Goal: Task Accomplishment & Management: Manage account settings

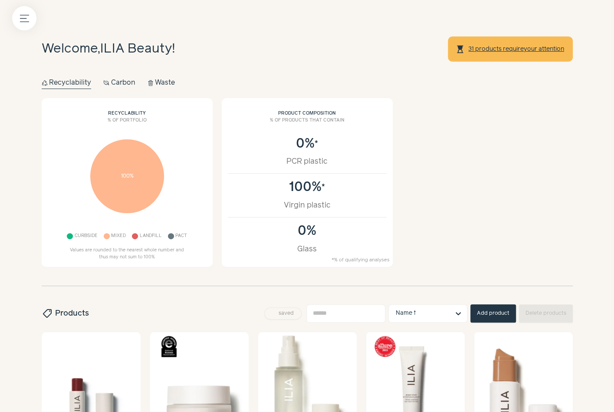
drag, startPoint x: 19, startPoint y: 21, endPoint x: 37, endPoint y: 21, distance: 18.2
click at [19, 21] on button "Menu button" at bounding box center [24, 18] width 24 height 24
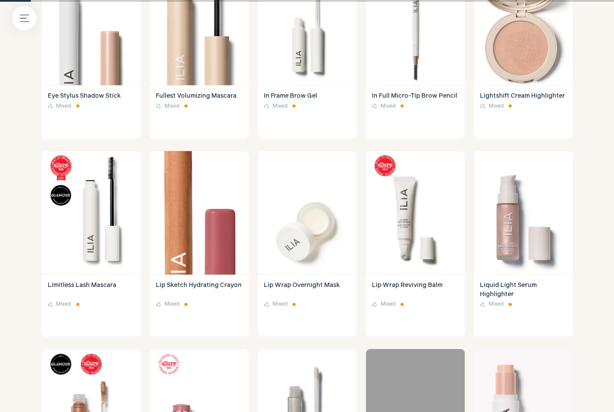
scroll to position [670, 0]
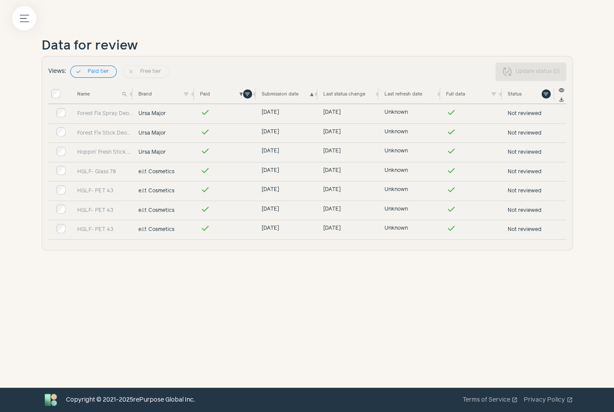
click at [298, 161] on label at bounding box center [307, 206] width 614 height 412
click at [29, 16] on button "Menu button" at bounding box center [24, 18] width 24 height 24
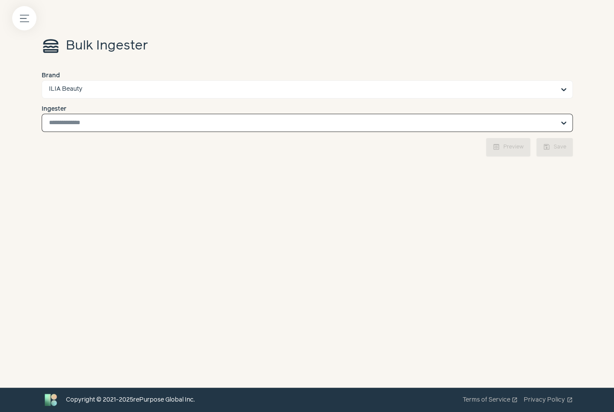
click at [419, 115] on input "Ingester Select is focused, type to refine list, press down to open the menu." at bounding box center [302, 122] width 506 height 17
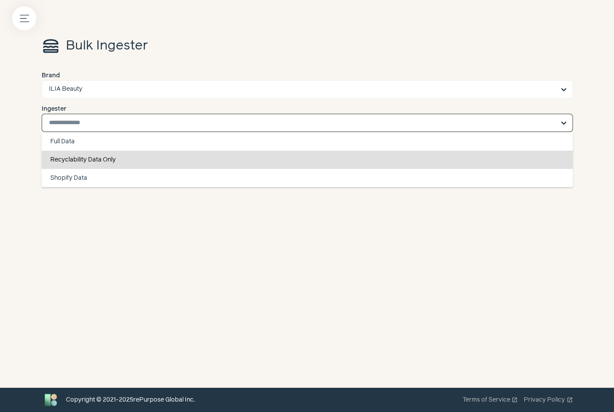
click at [286, 157] on div "Recyclability Data Only" at bounding box center [307, 160] width 531 height 18
click at [286, 131] on input "Ingester Full Data Recyclability Data Only Shopify Data You are currently focus…" at bounding box center [302, 122] width 506 height 17
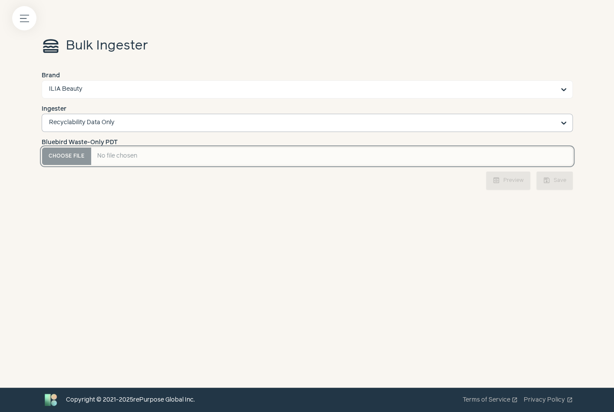
click at [74, 154] on PDT "Bluebird Waste-Only PDT" at bounding box center [307, 156] width 531 height 18
type PDT "**********"
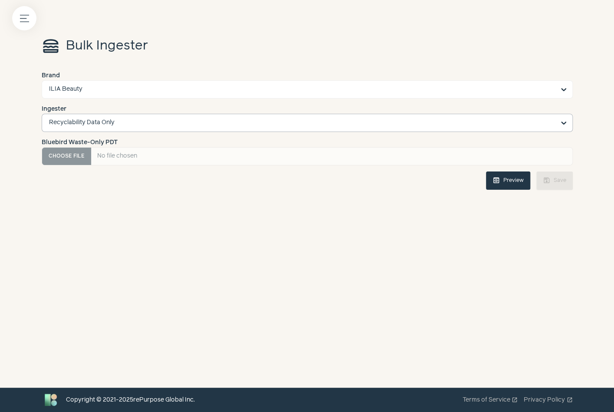
click at [500, 185] on button "preview Preview" at bounding box center [508, 180] width 44 height 18
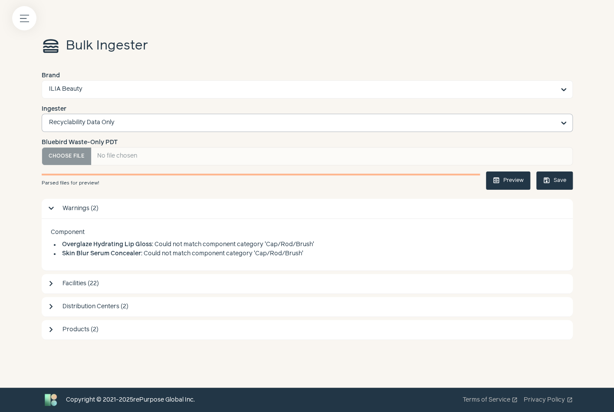
click at [557, 176] on button "save Save" at bounding box center [554, 180] width 36 height 18
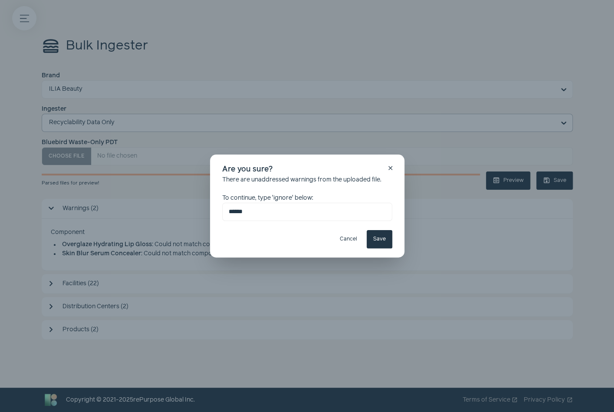
type input "******"
click at [343, 239] on button "Cancel" at bounding box center [348, 239] width 30 height 18
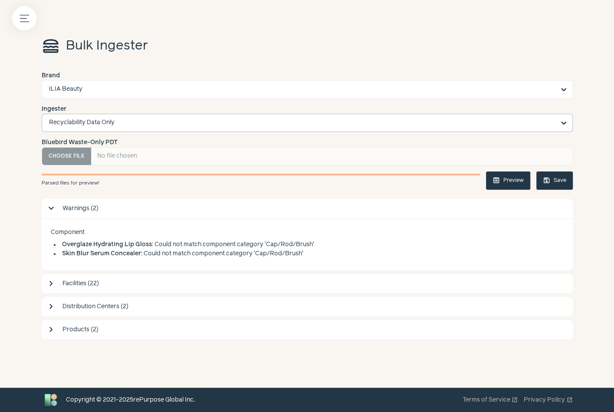
click at [546, 182] on span "save" at bounding box center [547, 181] width 8 height 8
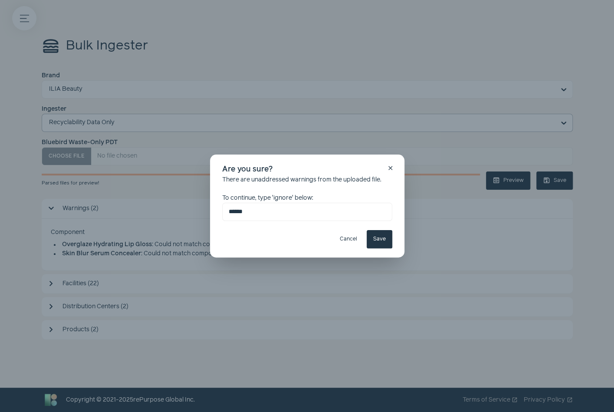
type input "******"
click at [384, 236] on button "Save" at bounding box center [380, 239] width 26 height 18
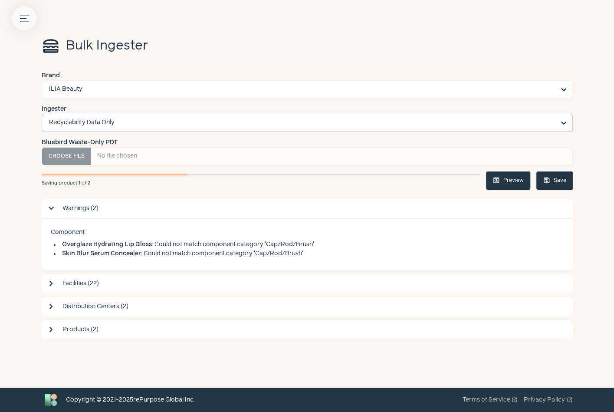
click at [33, 21] on button "Menu button" at bounding box center [24, 18] width 24 height 24
click at [249, 157] on label at bounding box center [307, 206] width 614 height 412
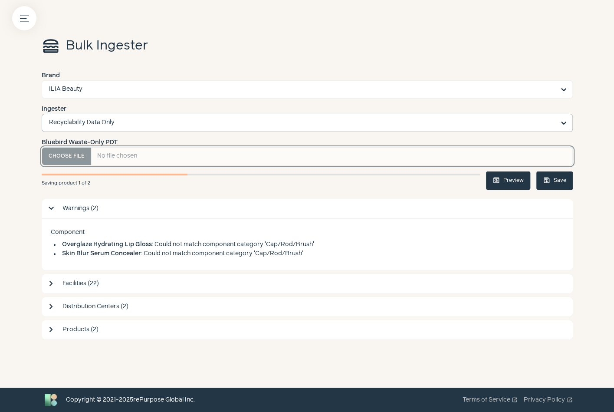
click at [78, 157] on PDT "Bluebird Waste-Only PDT" at bounding box center [307, 156] width 531 height 18
type PDT "**********"
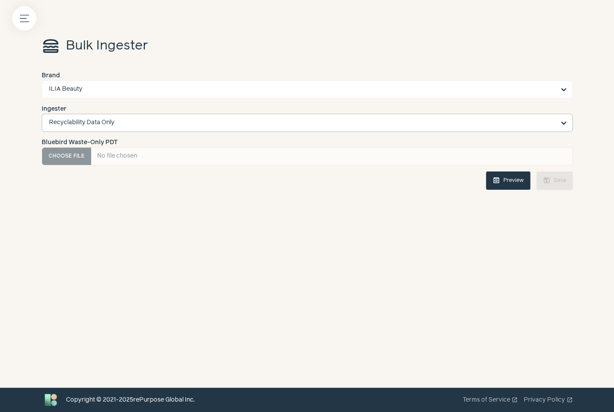
click at [513, 178] on button "preview Preview" at bounding box center [508, 180] width 44 height 18
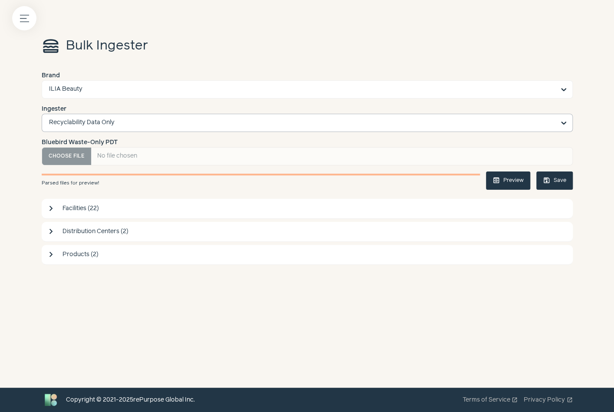
click at [564, 179] on button "save Save" at bounding box center [554, 180] width 36 height 18
click at [559, 172] on button "save Save" at bounding box center [554, 180] width 36 height 18
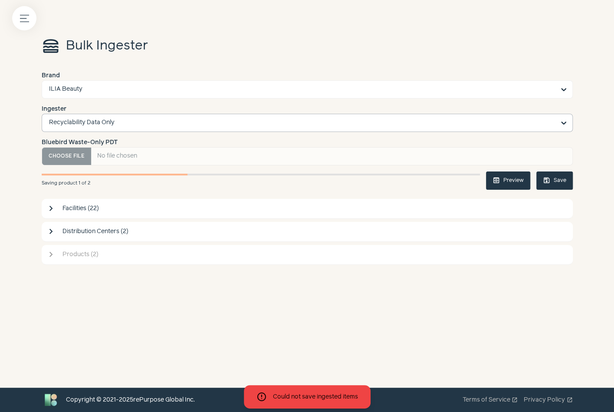
click at [98, 258] on span "Products (2)" at bounding box center [314, 254] width 505 height 9
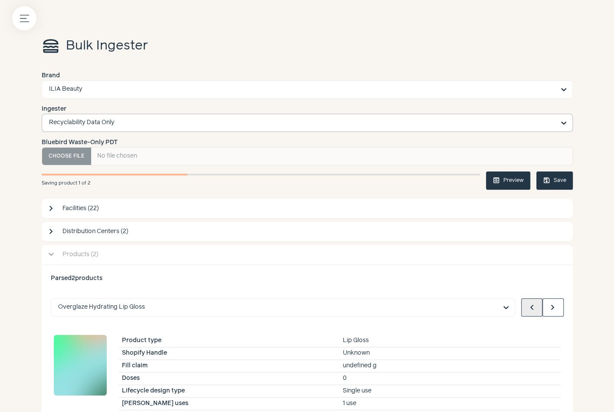
click at [150, 251] on span "Products (2)" at bounding box center [314, 254] width 505 height 9
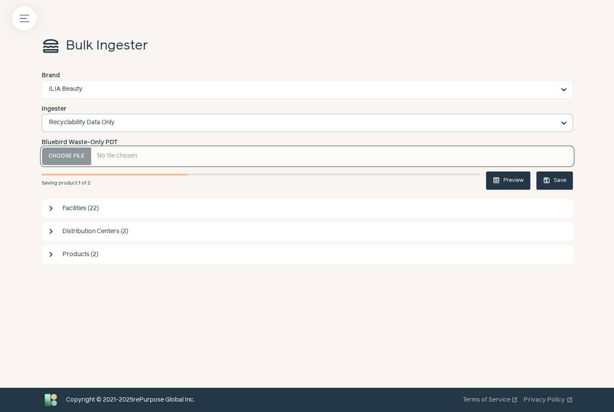
click at [65, 154] on PDT "Bluebird Waste-Only PDT" at bounding box center [307, 156] width 531 height 18
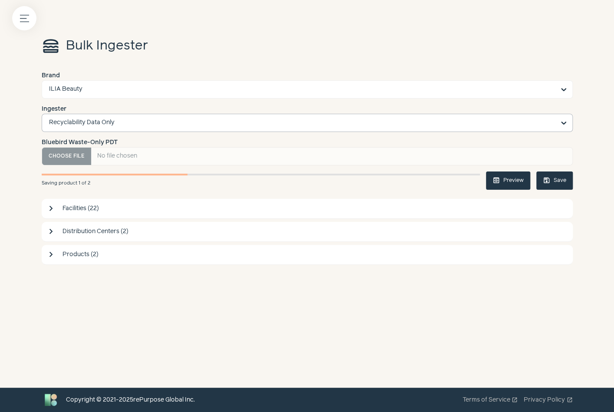
click at [548, 177] on span "save" at bounding box center [547, 181] width 8 height 8
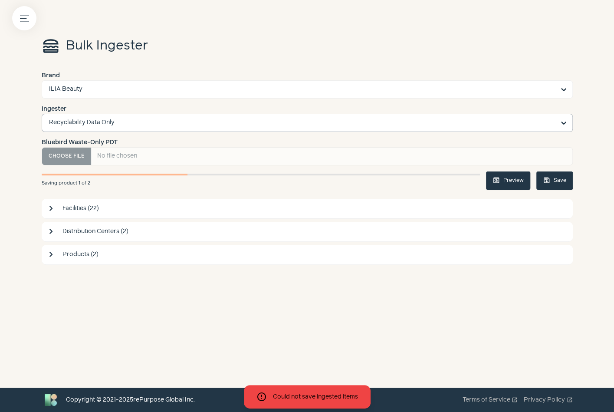
click at [504, 175] on button "preview Preview" at bounding box center [508, 180] width 44 height 18
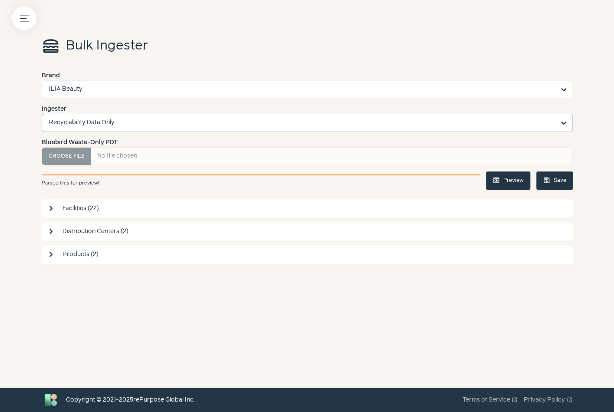
click at [196, 266] on div "lunch_dining Bulk Ingester Brand ILIA Beauty Ingester Recyclability Data Only B…" at bounding box center [306, 205] width 555 height 363
click at [196, 264] on div "lunch_dining Bulk Ingester Brand ILIA Beauty Ingester Recyclability Data Only B…" at bounding box center [306, 205] width 555 height 363
click at [191, 258] on span "Products (2)" at bounding box center [314, 254] width 505 height 9
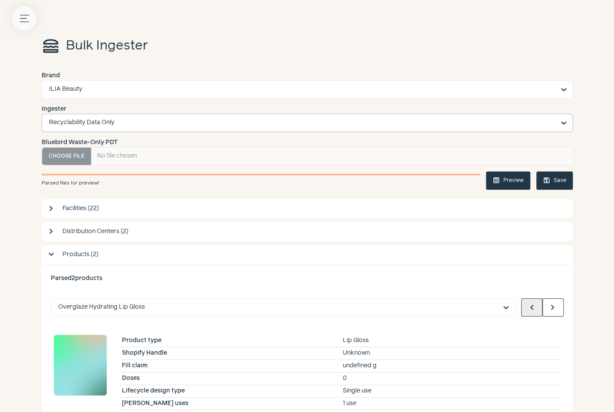
click at [22, 21] on icon "Menu button" at bounding box center [24, 18] width 9 height 9
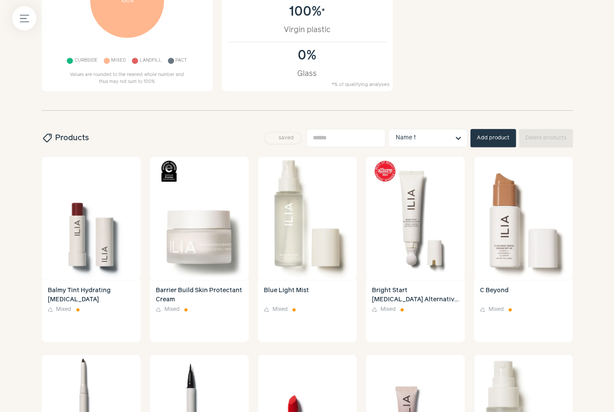
scroll to position [200, 0]
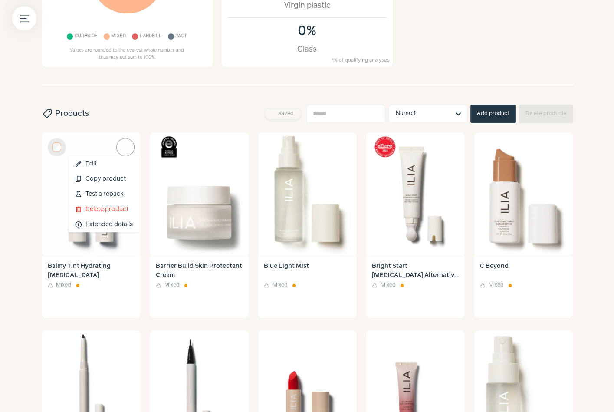
click at [121, 151] on span "more_vert" at bounding box center [125, 147] width 10 height 10
click at [125, 181] on button "content_copy Copy product" at bounding box center [104, 178] width 70 height 15
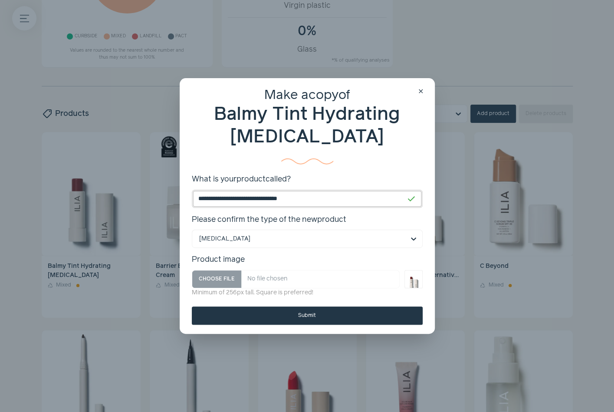
click at [248, 196] on input "**********" at bounding box center [307, 199] width 231 height 18
paste input
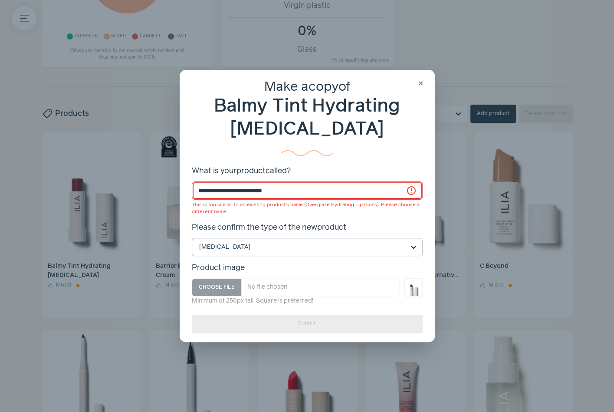
type input "**********"
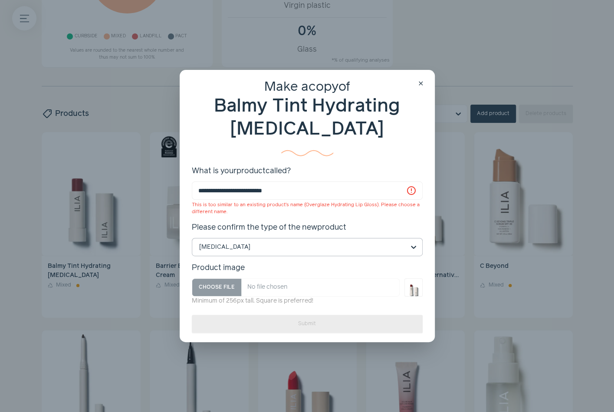
click at [242, 243] on input "Please confirm the type of the new product Lip Balm" at bounding box center [302, 246] width 206 height 17
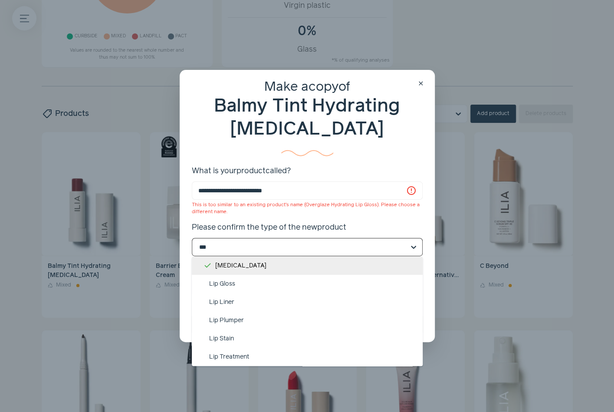
scroll to position [18, 0]
type input "***"
click at [419, 83] on span "close" at bounding box center [420, 83] width 7 height 7
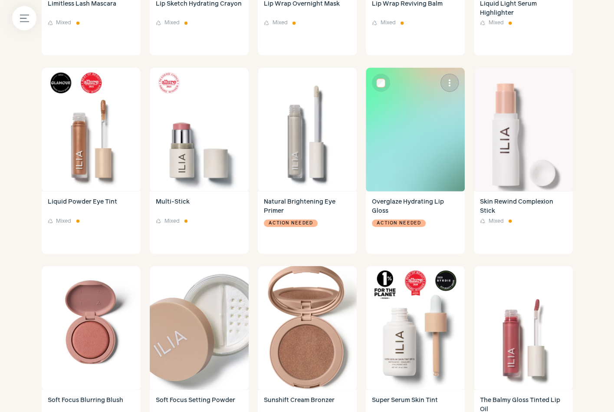
click at [417, 151] on img at bounding box center [415, 130] width 99 height 124
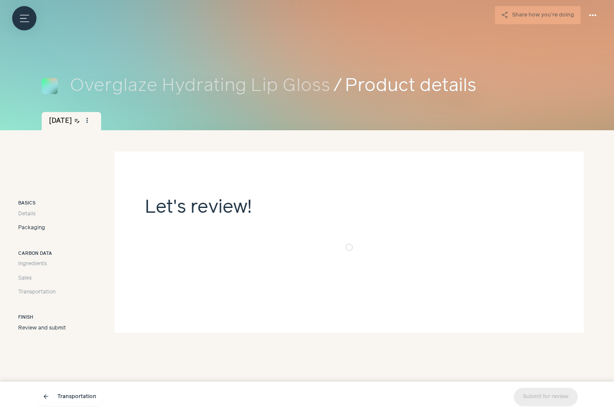
click at [39, 230] on span "Packaging" at bounding box center [31, 228] width 27 height 8
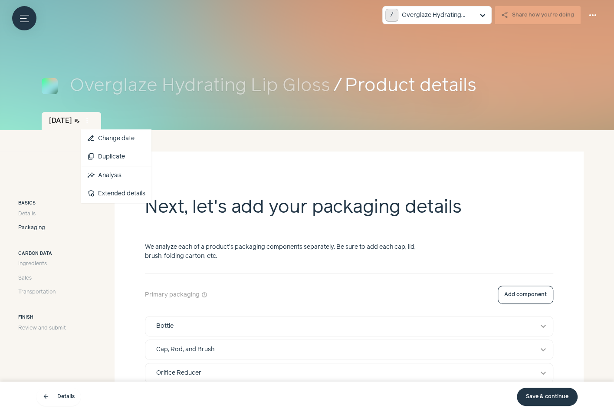
click at [93, 123] on button "more_vert" at bounding box center [87, 121] width 12 height 12
click at [218, 164] on section "Next, let's add your packaging details We analyze each of a product's packaging…" at bounding box center [349, 381] width 469 height 461
click at [25, 15] on icon "Menu button" at bounding box center [24, 18] width 9 height 9
click at [195, 83] on label at bounding box center [307, 206] width 614 height 412
click at [19, 7] on button "Menu button" at bounding box center [24, 18] width 24 height 24
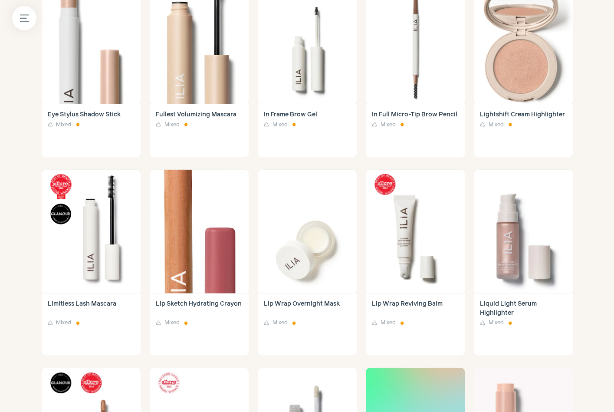
scroll to position [1236, 0]
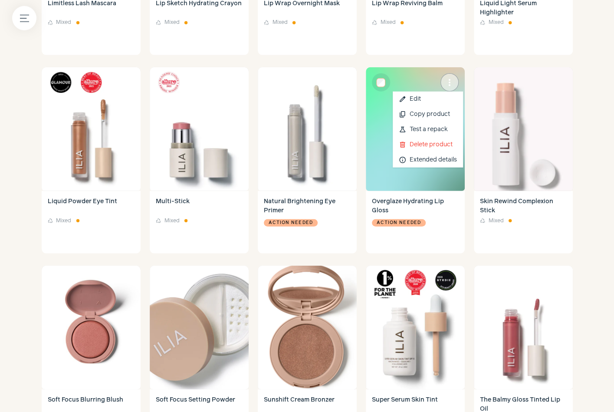
click at [449, 87] on span "more_vert" at bounding box center [449, 82] width 10 height 10
click at [421, 146] on button "delete Delete product" at bounding box center [428, 144] width 70 height 15
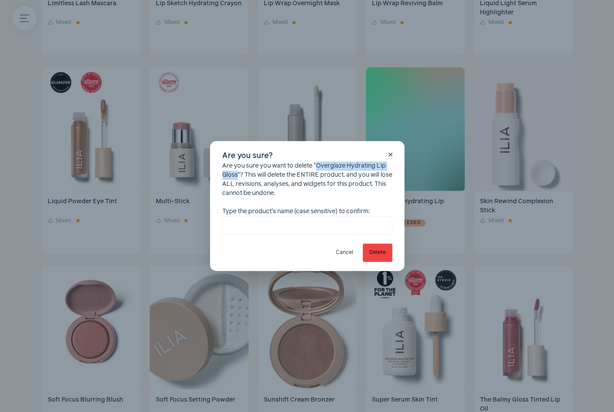
drag, startPoint x: 317, startPoint y: 167, endPoint x: 237, endPoint y: 172, distance: 80.4
click at [237, 172] on div "Are you sure you want to delete "Overglaze Hydrating Lip Gloss"? This will dele…" at bounding box center [307, 197] width 170 height 73
copy div "Overglaze Hydrating Lip Gloss"
click at [248, 231] on input "text" at bounding box center [307, 225] width 170 height 18
paste input "**********"
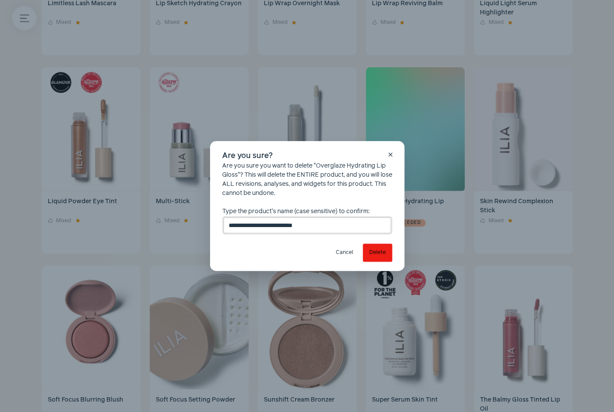
type input "**********"
click at [379, 252] on button "Delete" at bounding box center [377, 252] width 29 height 18
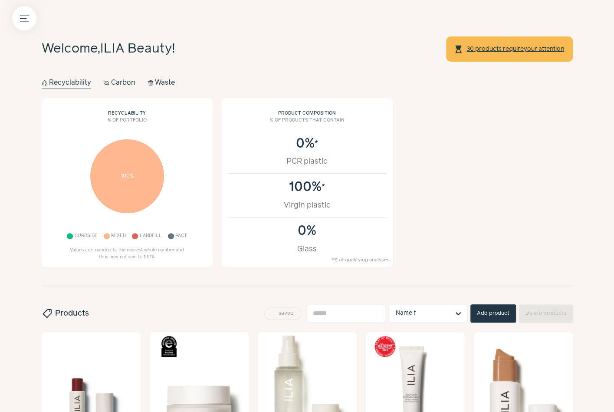
click at [493, 306] on button "Add product" at bounding box center [493, 313] width 46 height 18
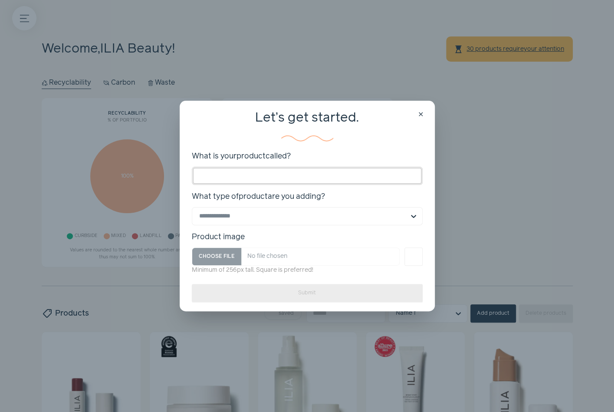
click at [253, 169] on input "What is your product called?" at bounding box center [307, 176] width 231 height 18
paste input "**********"
type input "**********"
click at [227, 216] on input "What type of product are you adding? Select is focused, type to refine list, pr…" at bounding box center [302, 215] width 206 height 17
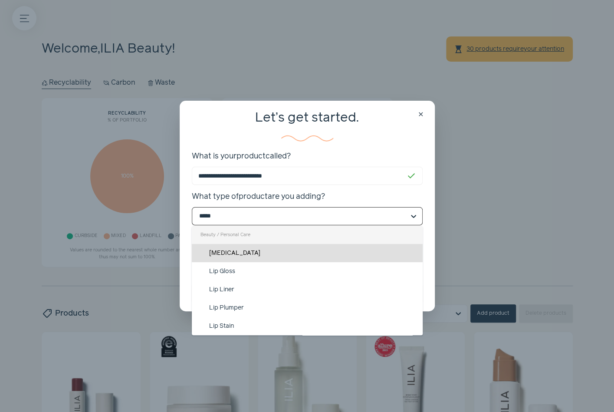
type input "******"
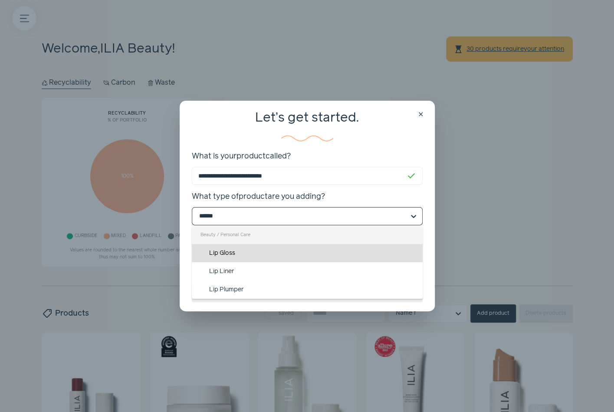
click at [238, 254] on div "Lip Gloss" at bounding box center [307, 253] width 231 height 18
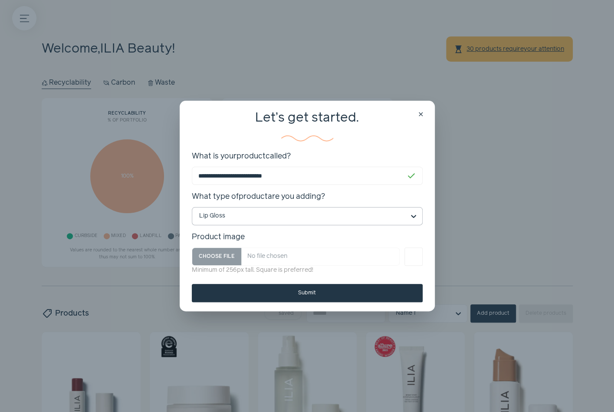
click at [303, 290] on button "Submit" at bounding box center [307, 293] width 231 height 18
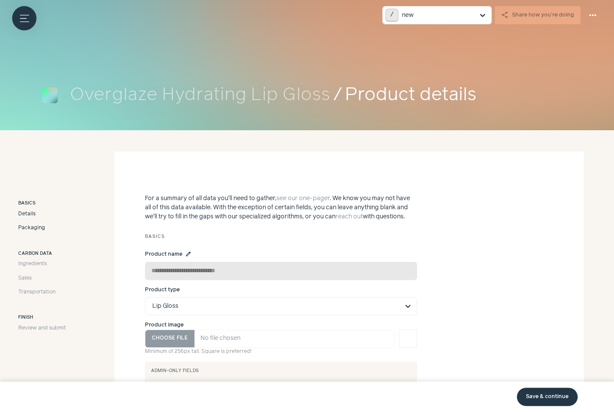
click at [36, 229] on span "Packaging" at bounding box center [31, 228] width 27 height 8
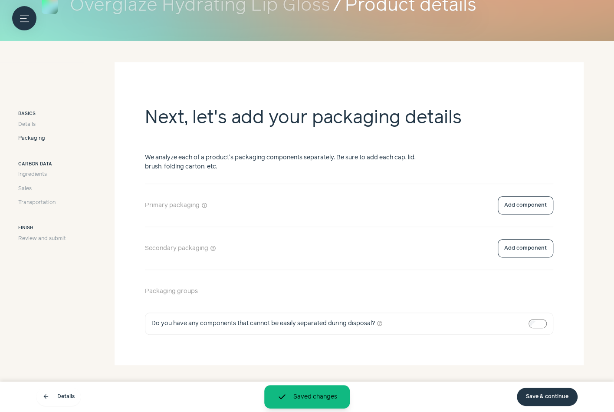
scroll to position [96, 0]
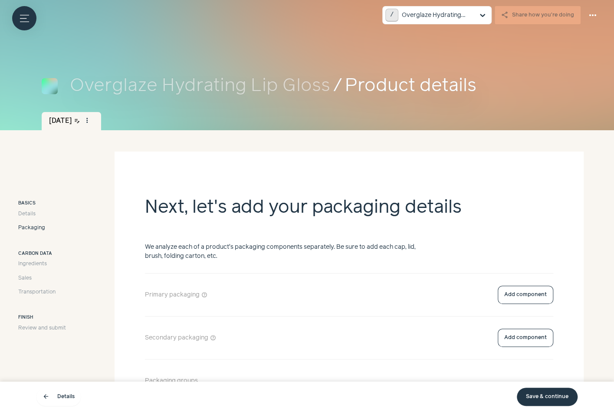
scroll to position [96, 0]
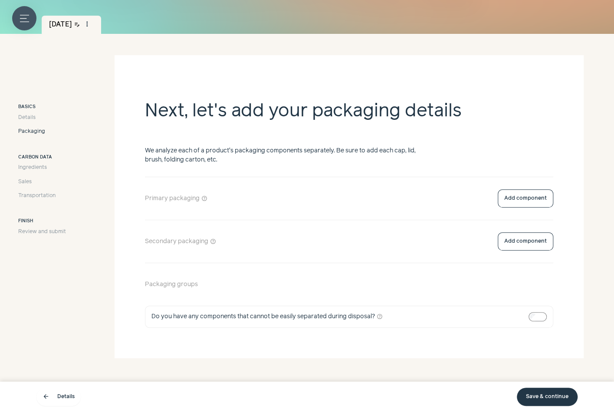
click at [23, 16] on icon "Menu button" at bounding box center [24, 18] width 9 height 9
click at [328, 183] on label at bounding box center [307, 206] width 614 height 412
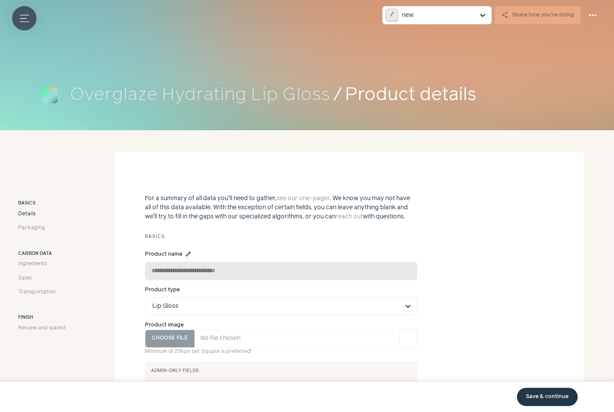
click at [25, 12] on button "Menu button" at bounding box center [24, 18] width 24 height 24
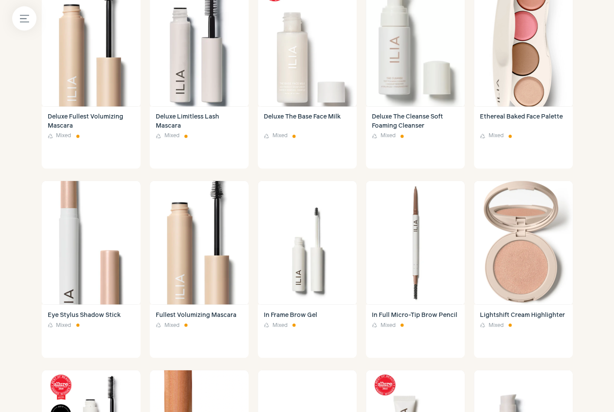
scroll to position [1099, 0]
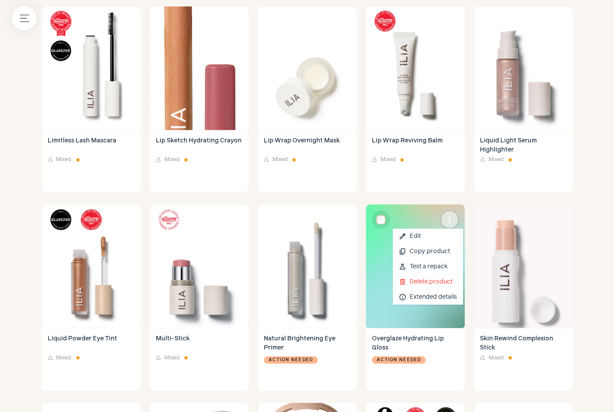
click at [441, 220] on button "more_vert" at bounding box center [449, 219] width 18 height 18
click at [428, 282] on button "delete Delete product" at bounding box center [428, 281] width 70 height 15
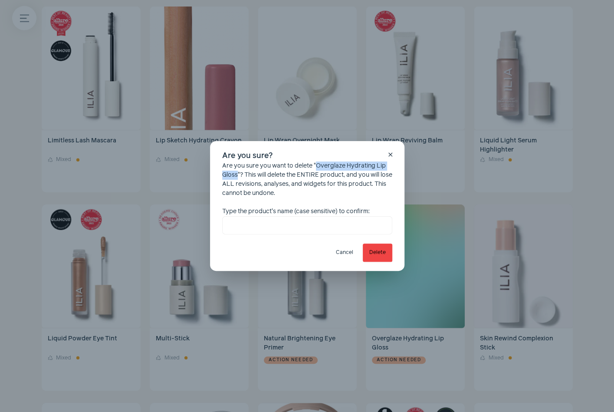
drag, startPoint x: 317, startPoint y: 167, endPoint x: 237, endPoint y: 176, distance: 80.3
click at [237, 176] on div "Are you sure you want to delete "Overglaze Hydrating Lip Gloss"? This will dele…" at bounding box center [307, 197] width 170 height 73
copy div "Overglaze Hydrating Lip Gloss"
click at [261, 228] on input "text" at bounding box center [307, 225] width 170 height 18
paste input "**********"
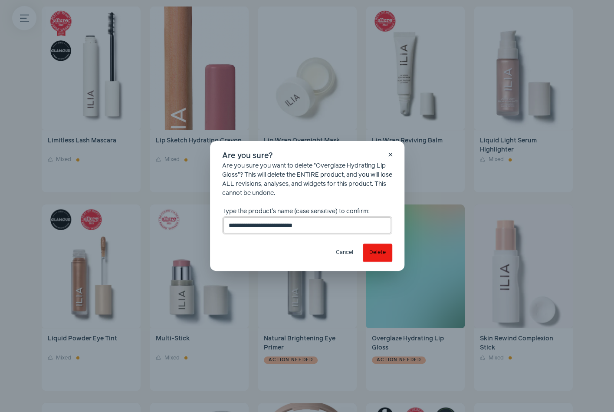
type input "**********"
click at [367, 248] on button "Delete" at bounding box center [377, 252] width 29 height 18
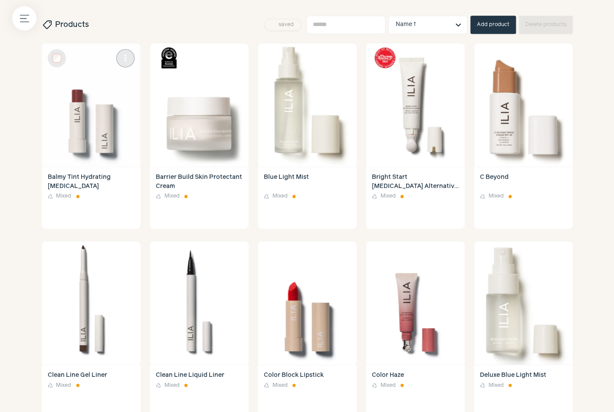
scroll to position [0, 0]
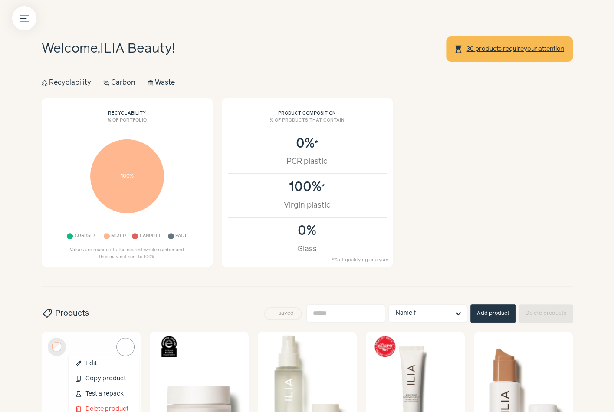
click at [131, 346] on button "more_vert" at bounding box center [125, 347] width 18 height 18
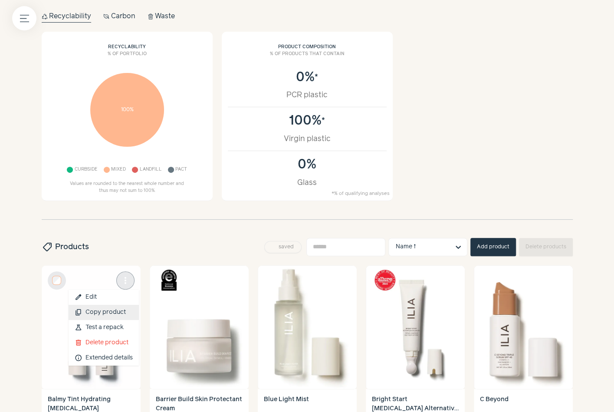
scroll to position [67, 0]
click at [107, 309] on button "content_copy Copy product" at bounding box center [104, 311] width 70 height 15
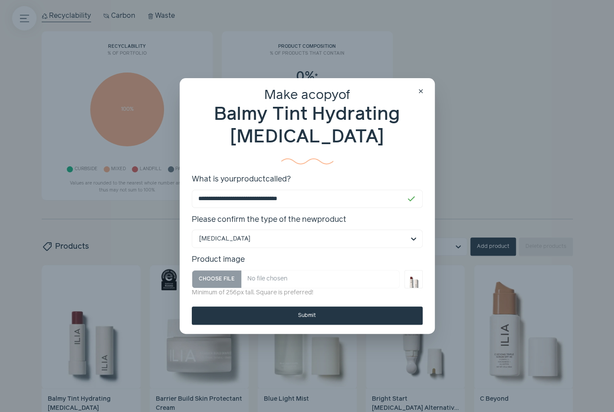
click at [268, 312] on button "Submit" at bounding box center [307, 315] width 231 height 18
